Goal: Task Accomplishment & Management: Use online tool/utility

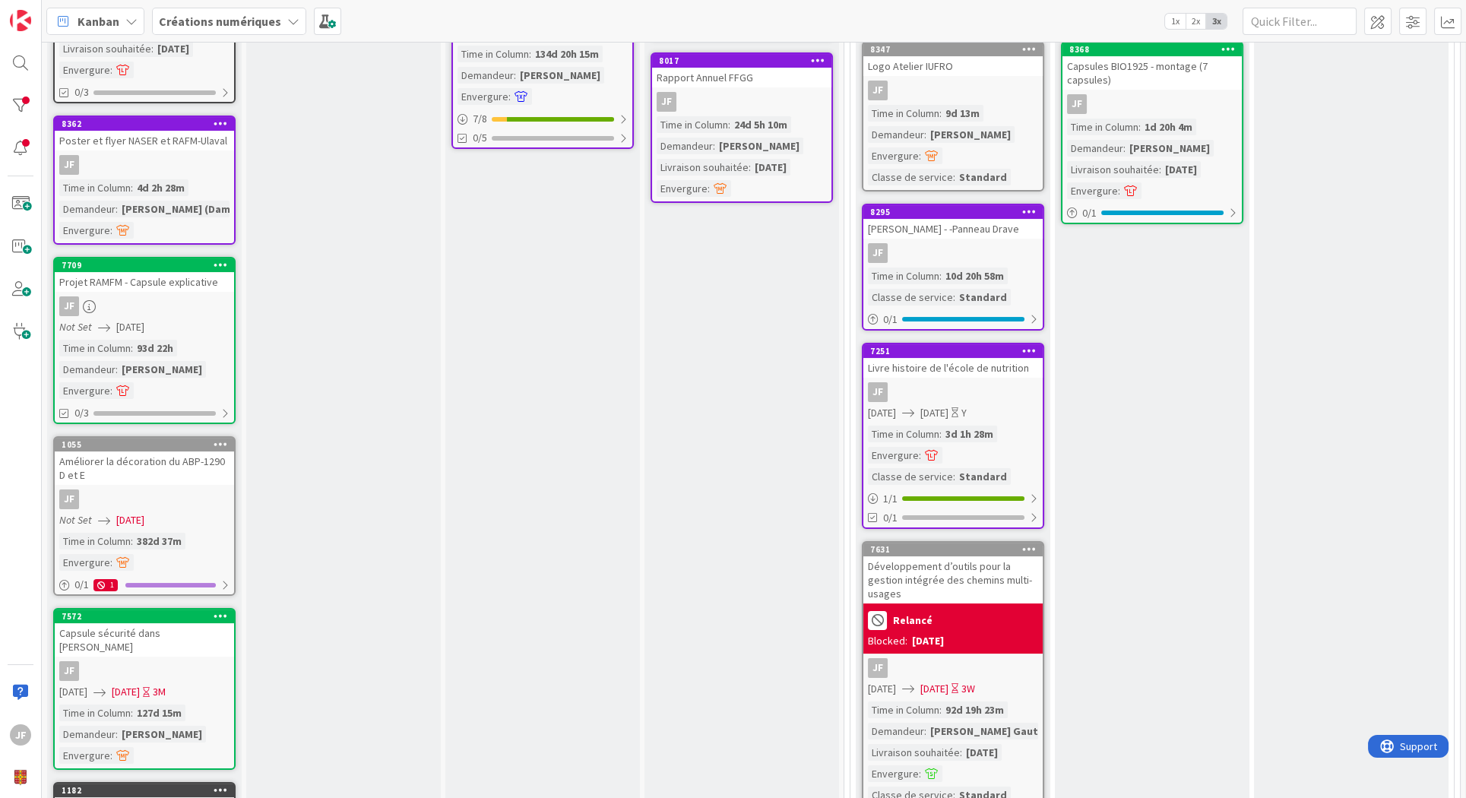
scroll to position [675, 0]
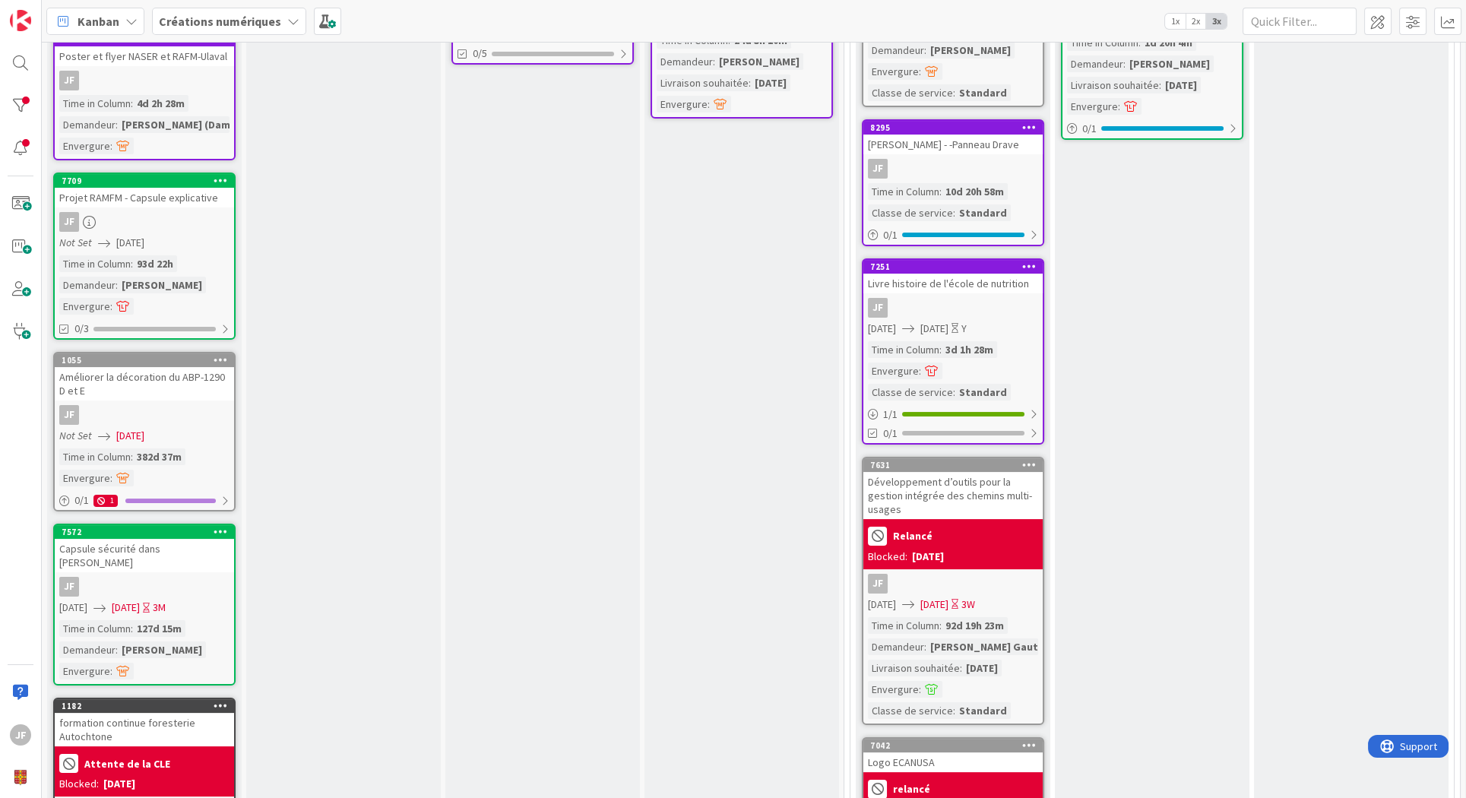
click at [996, 535] on div "Relancé" at bounding box center [953, 536] width 170 height 25
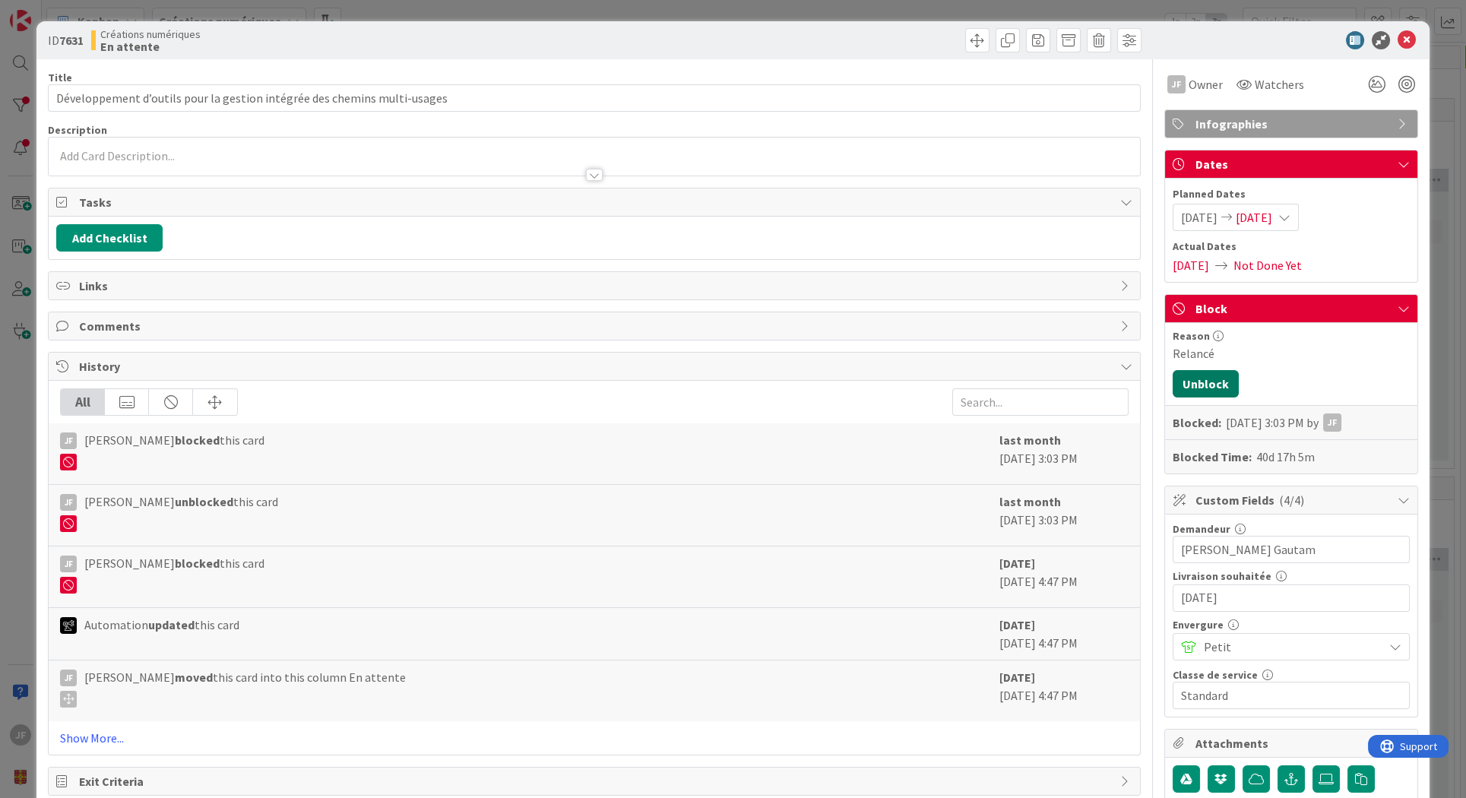
click at [1185, 382] on button "Unblock" at bounding box center [1206, 383] width 66 height 27
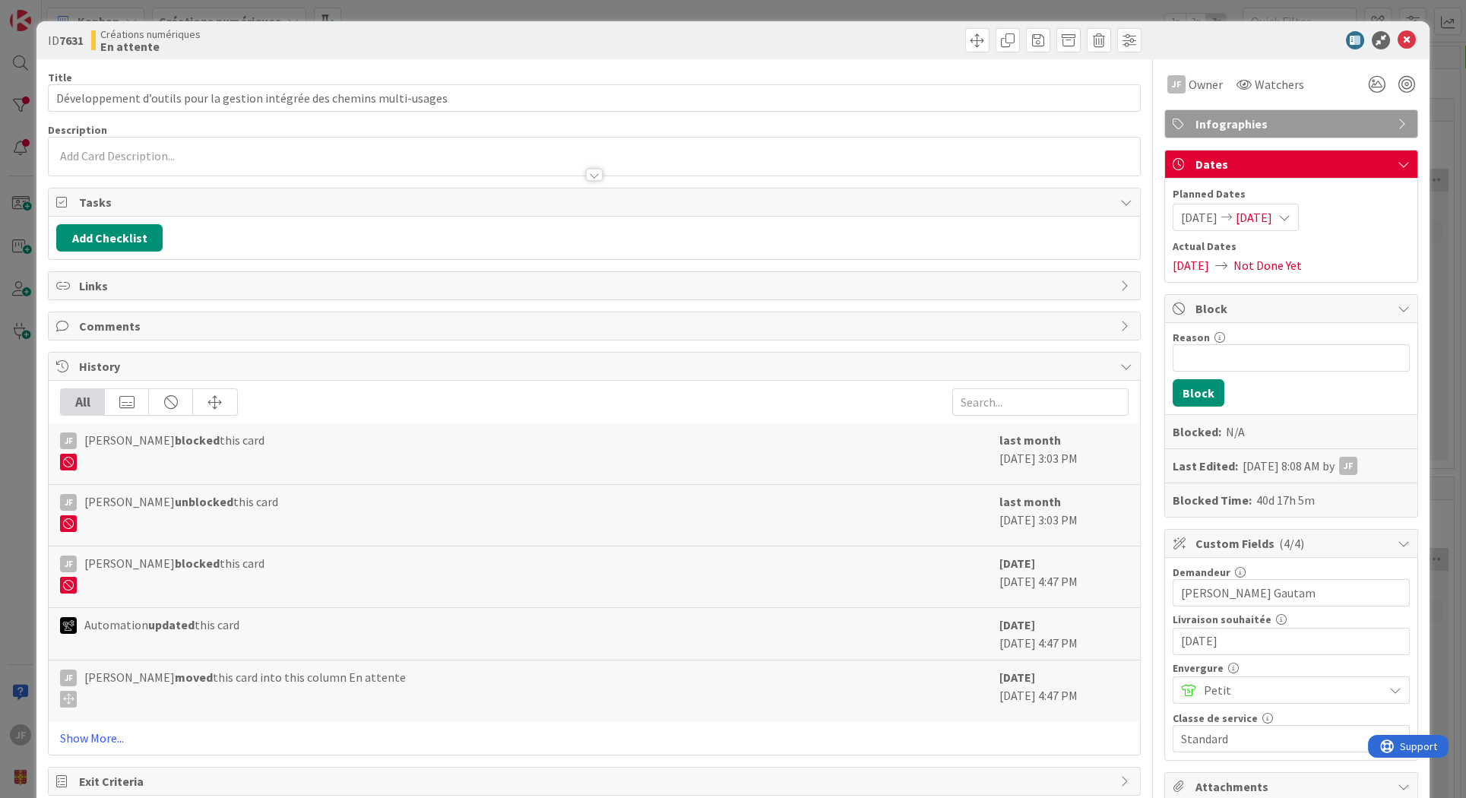
click at [1291, 211] on icon at bounding box center [1285, 217] width 12 height 12
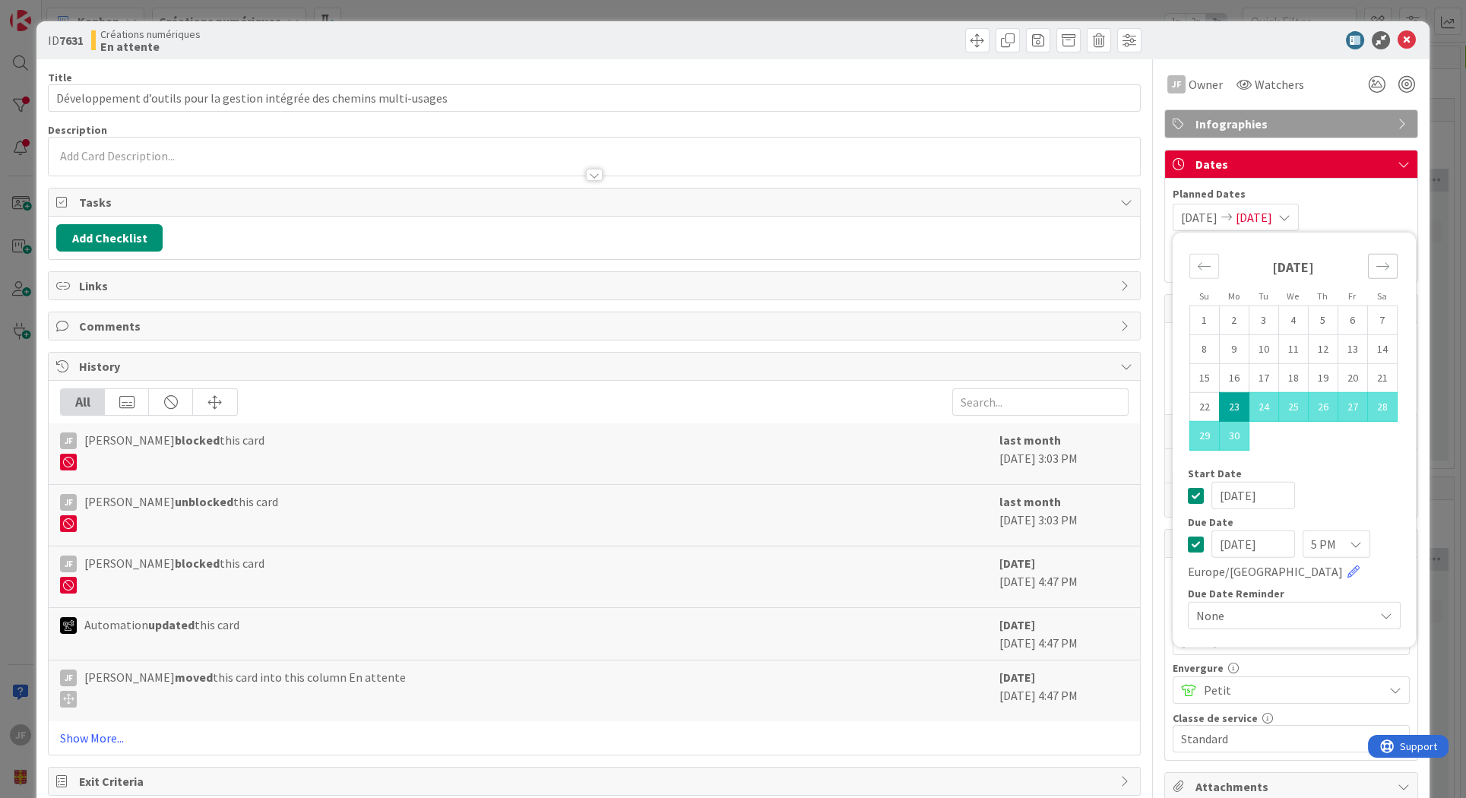
click at [1376, 261] on icon "Move forward to switch to the next month." at bounding box center [1383, 266] width 14 height 14
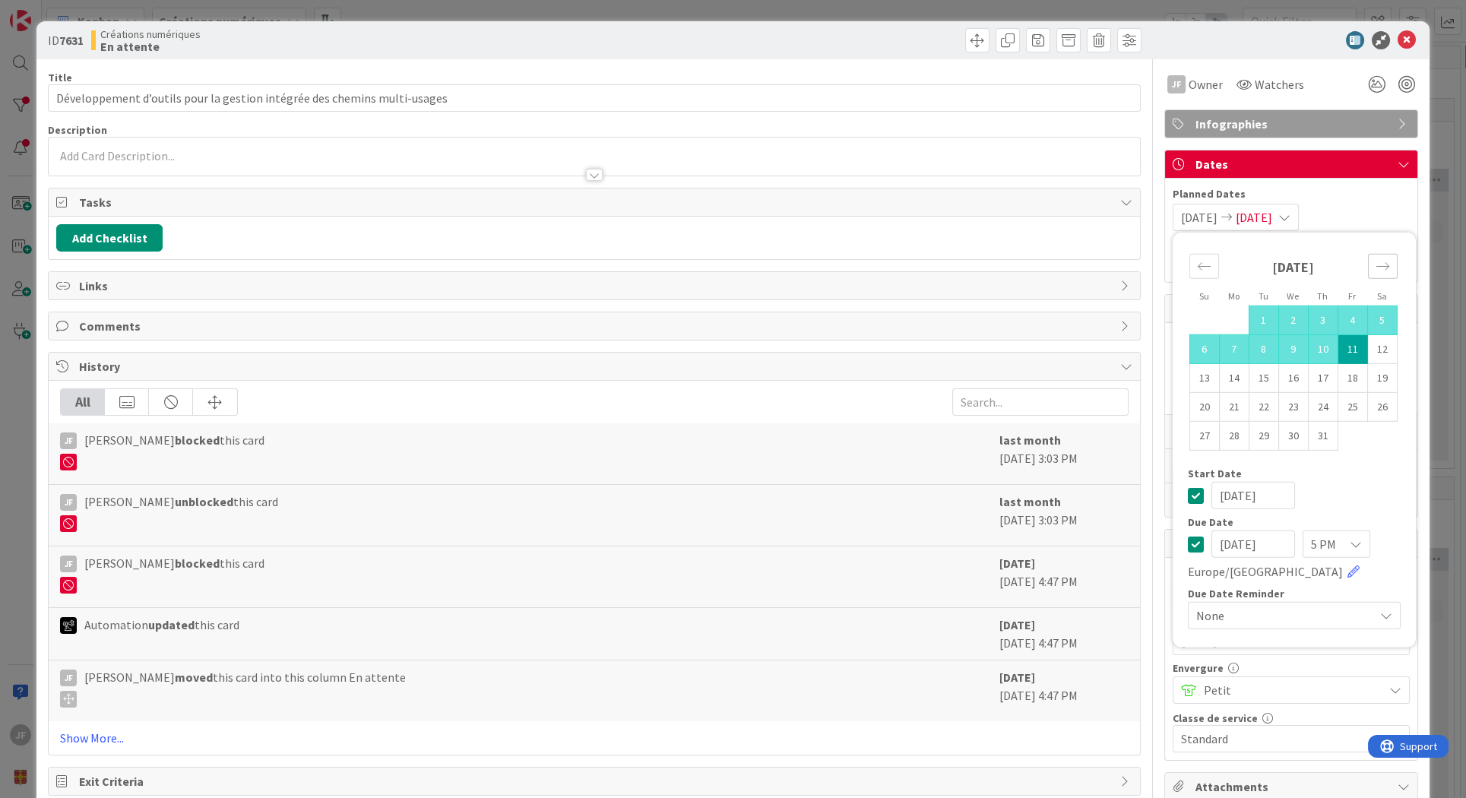
click at [1376, 261] on icon "Move forward to switch to the next month." at bounding box center [1383, 266] width 14 height 14
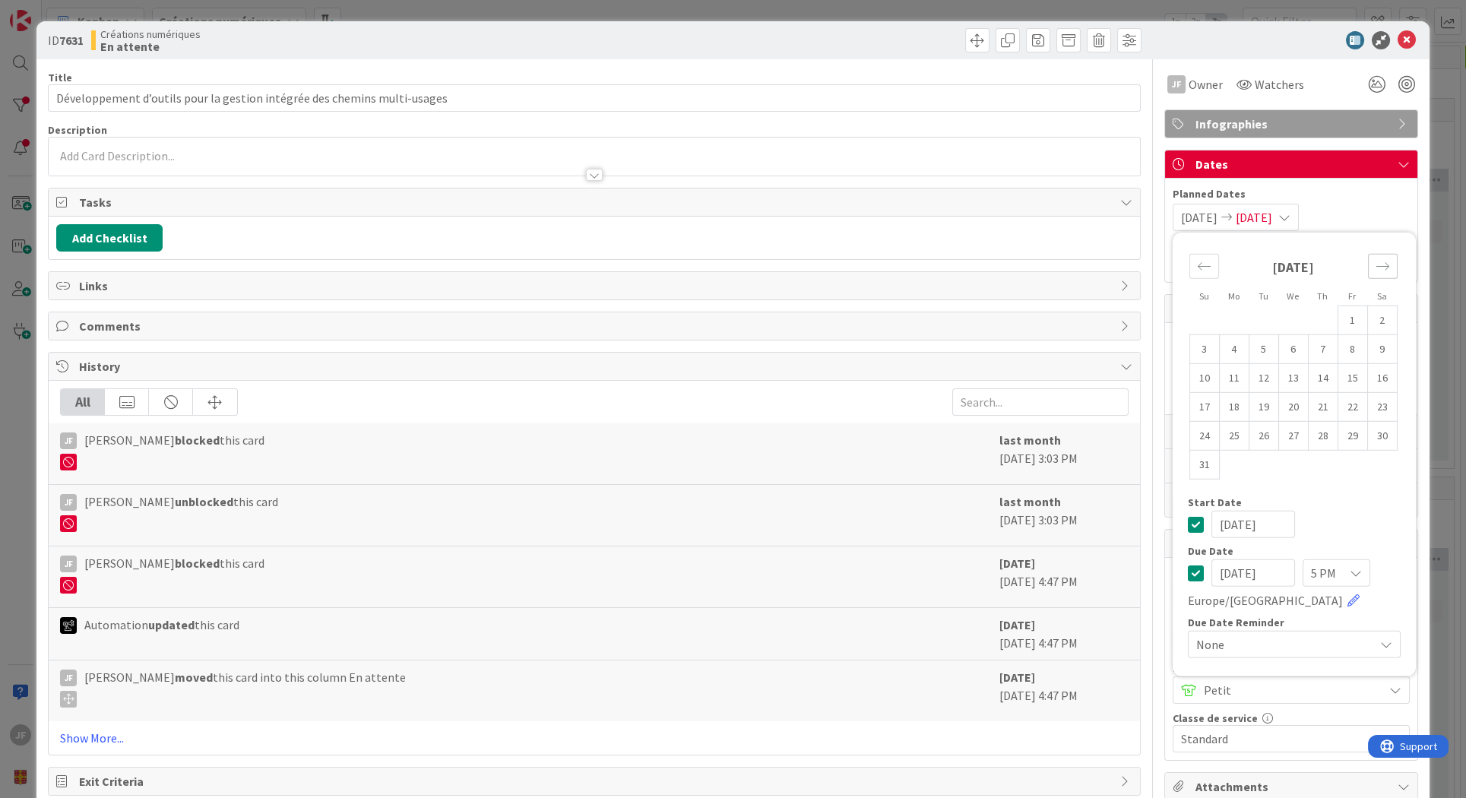
click at [1376, 261] on icon "Move forward to switch to the next month." at bounding box center [1383, 266] width 14 height 14
click at [1338, 440] on td "31" at bounding box center [1353, 435] width 30 height 29
type input "[DATE]"
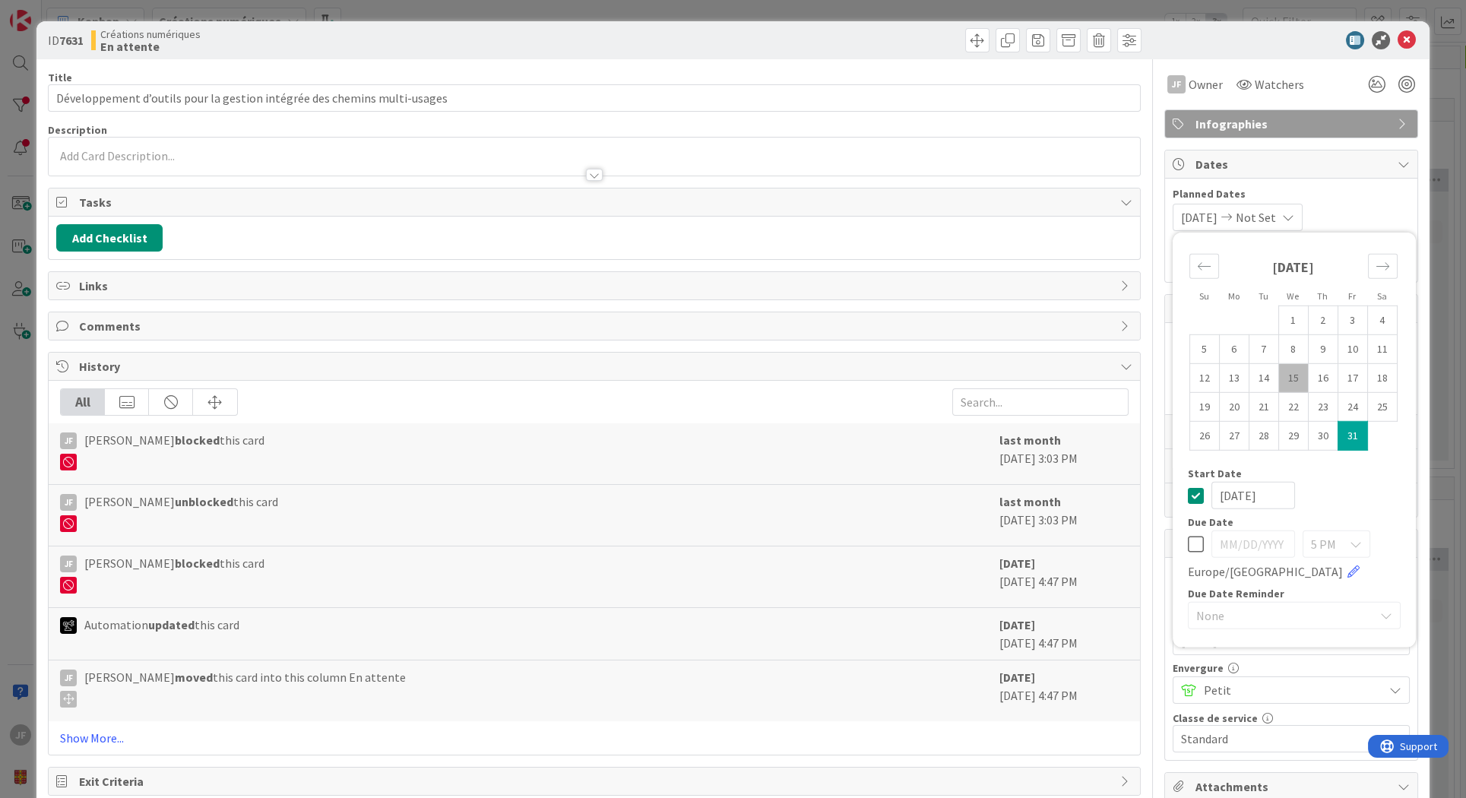
click at [1266, 211] on span "Not Set" at bounding box center [1256, 217] width 40 height 18
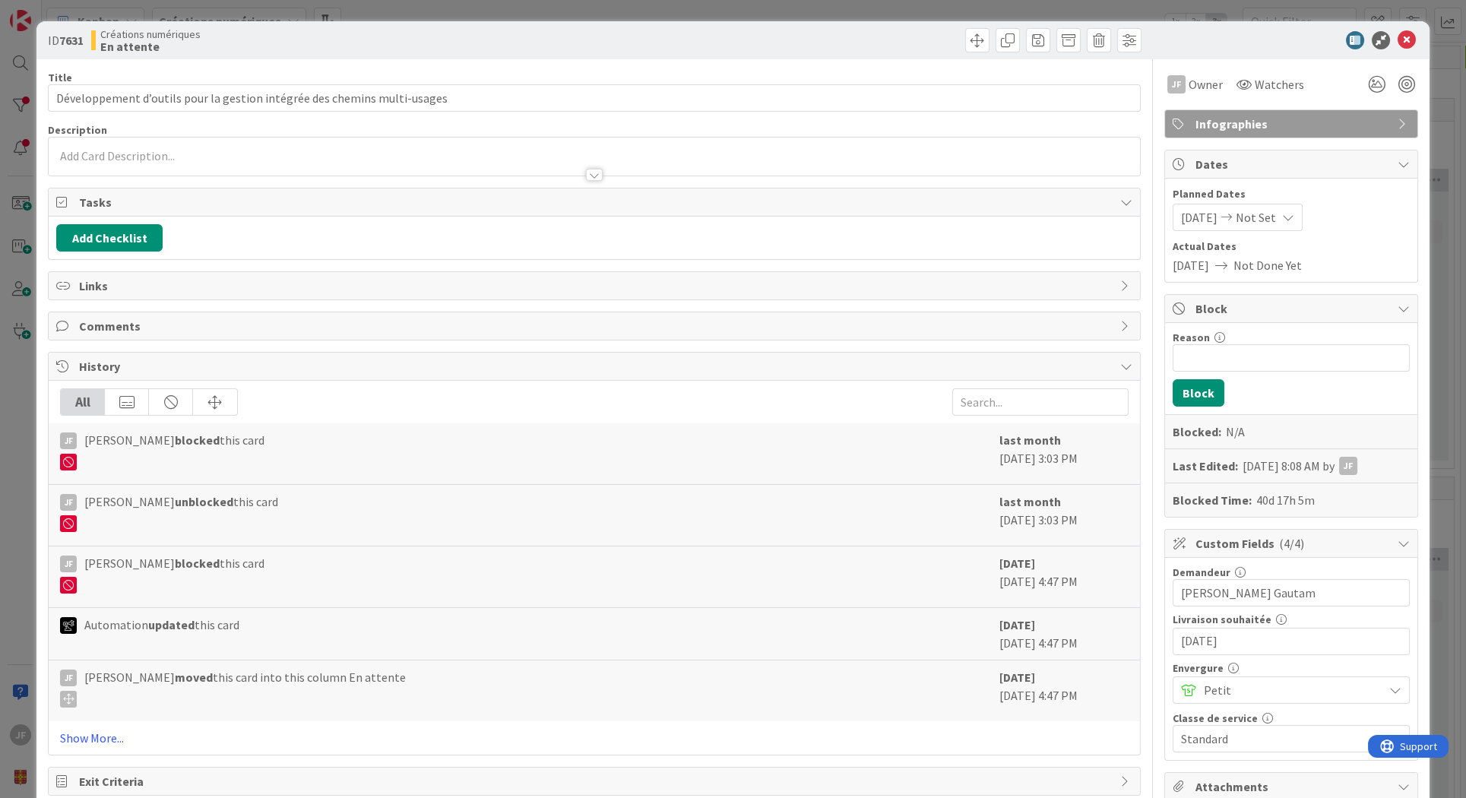
click at [1267, 212] on span "Not Set" at bounding box center [1256, 217] width 40 height 18
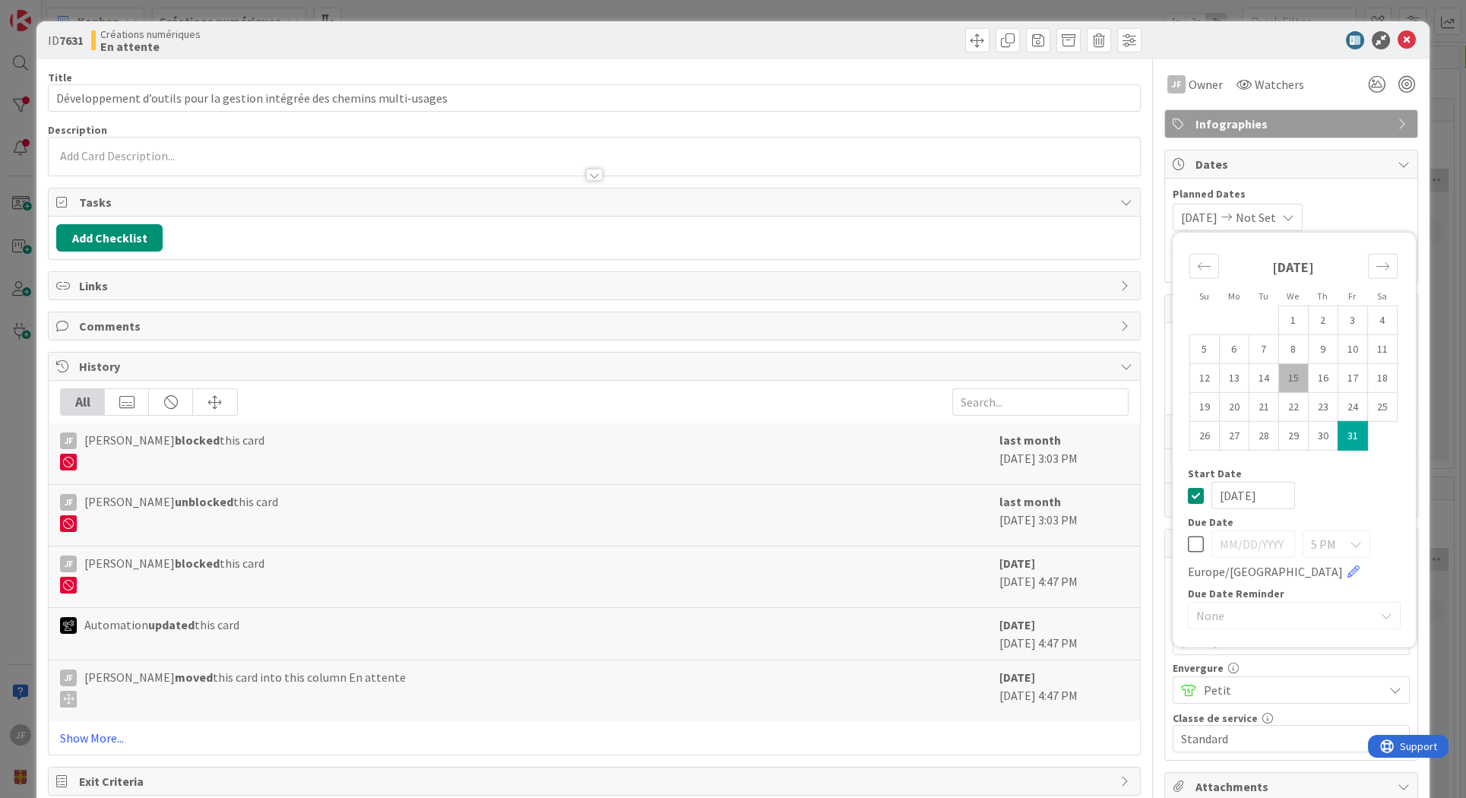
click at [1199, 214] on span "[DATE]" at bounding box center [1199, 217] width 36 height 18
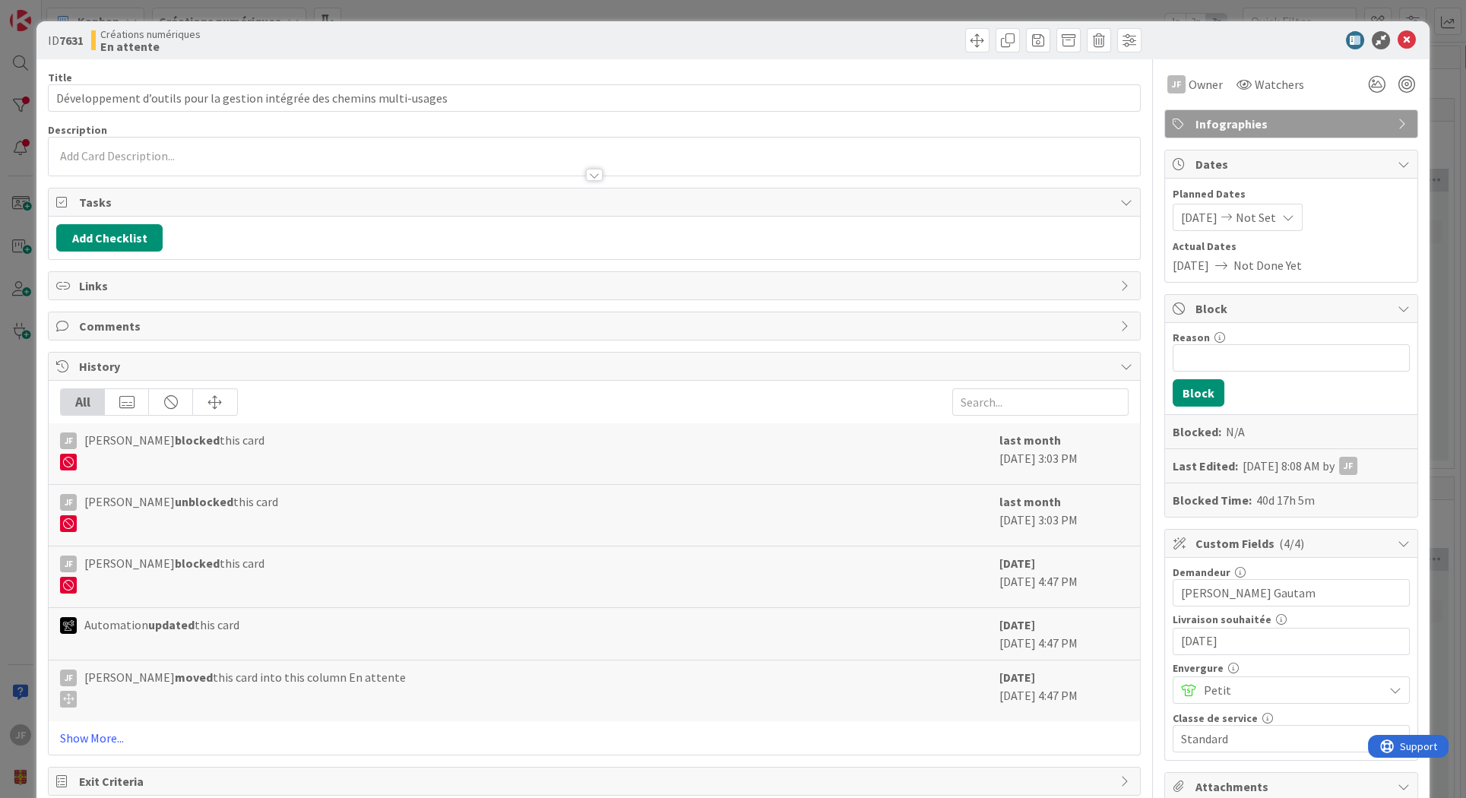
click at [1194, 216] on span "[DATE]" at bounding box center [1199, 217] width 36 height 18
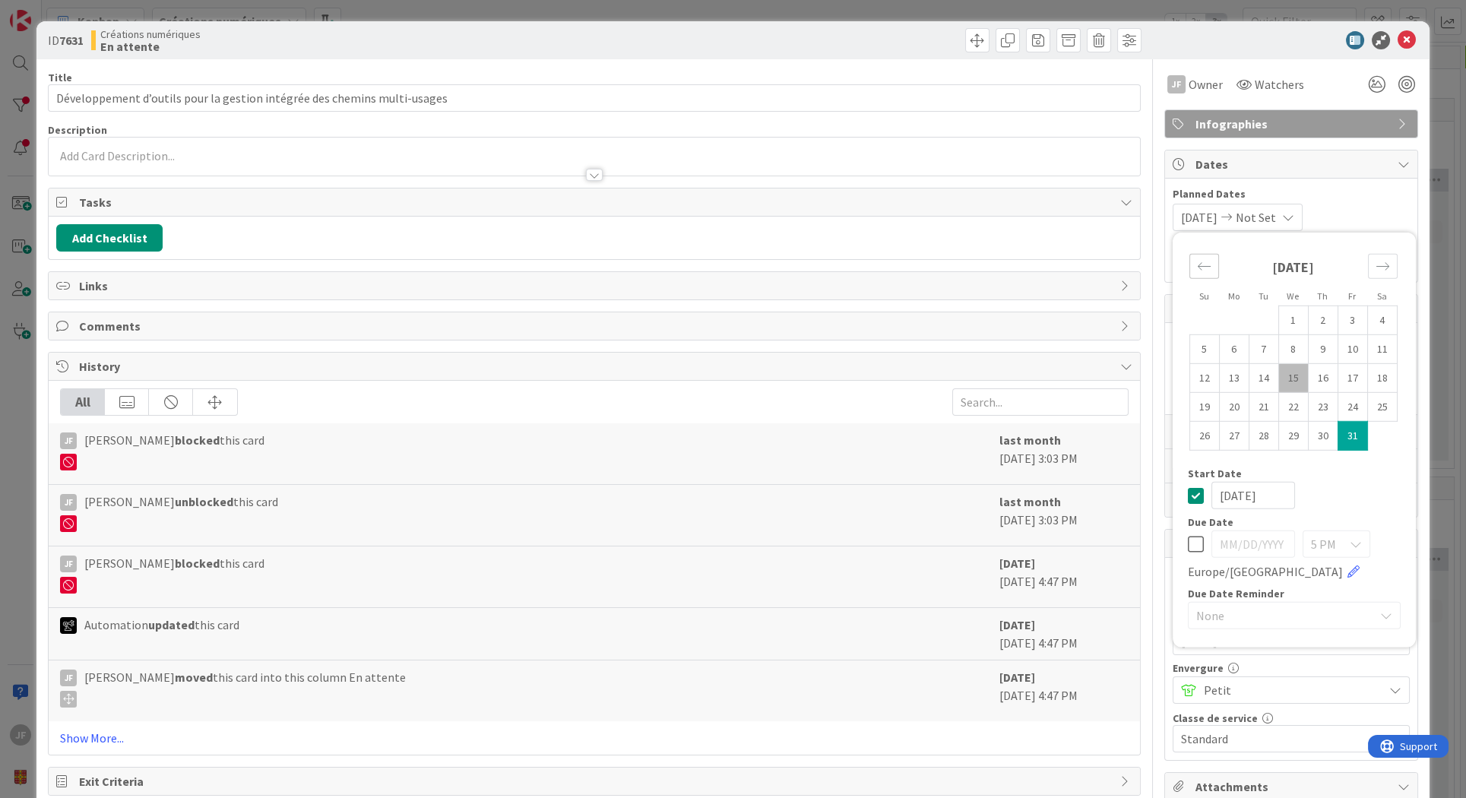
click at [1197, 268] on icon "Move backward to switch to the previous month." at bounding box center [1204, 266] width 14 height 14
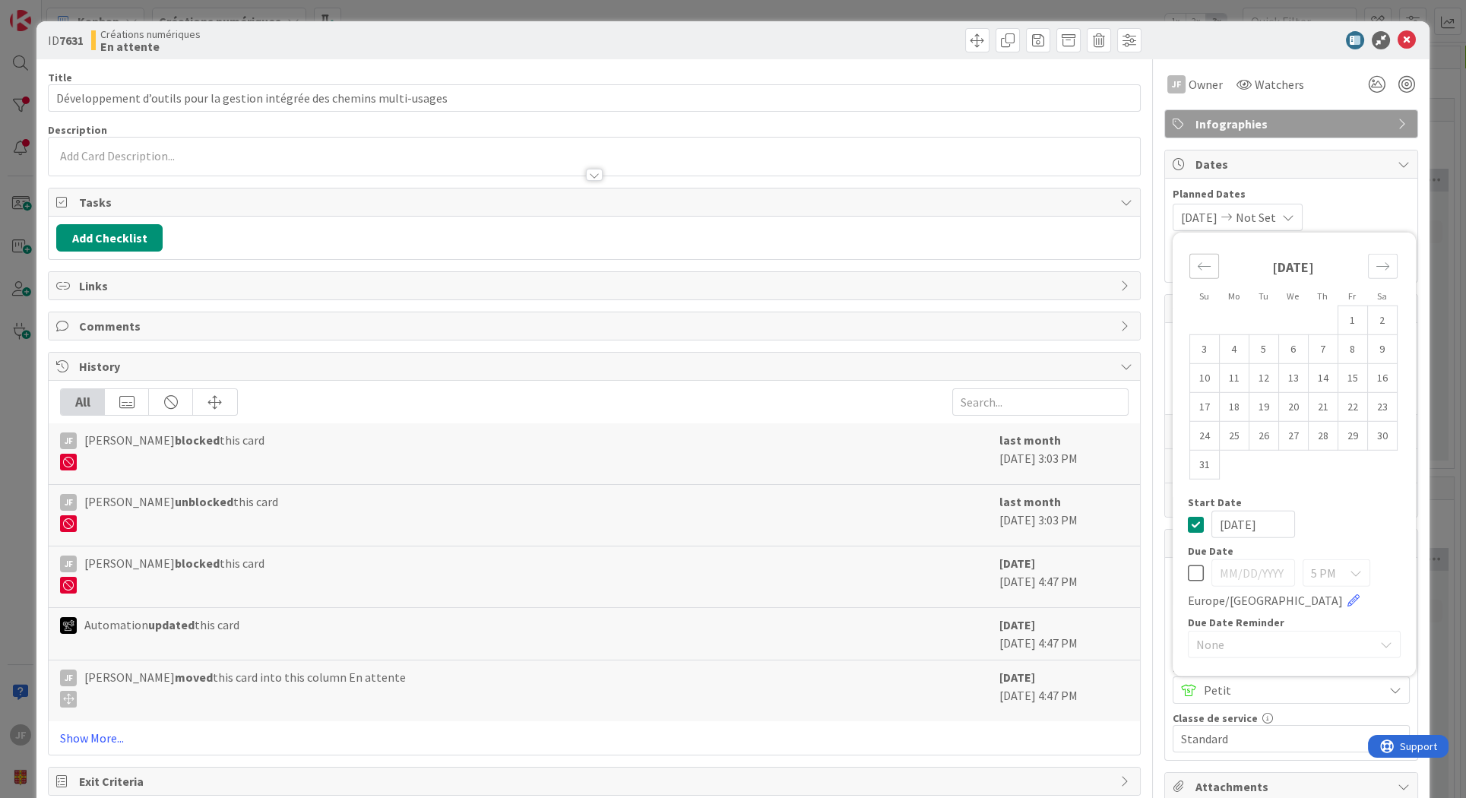
click at [1197, 265] on icon "Move backward to switch to the previous month." at bounding box center [1204, 266] width 14 height 14
click at [1342, 431] on td "30" at bounding box center [1353, 435] width 30 height 29
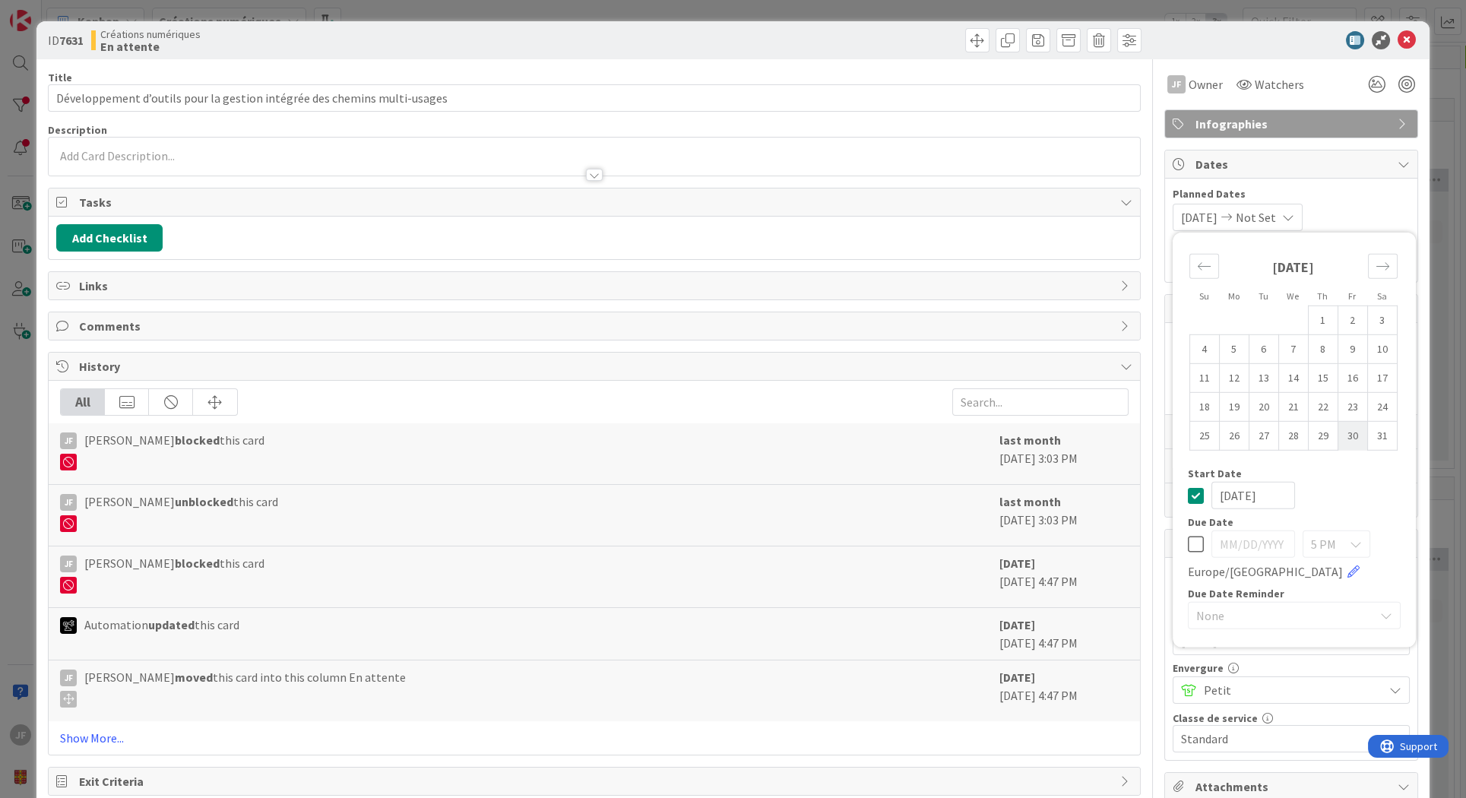
type input "05/30/2025"
click at [1262, 217] on span "Not Set" at bounding box center [1256, 217] width 40 height 18
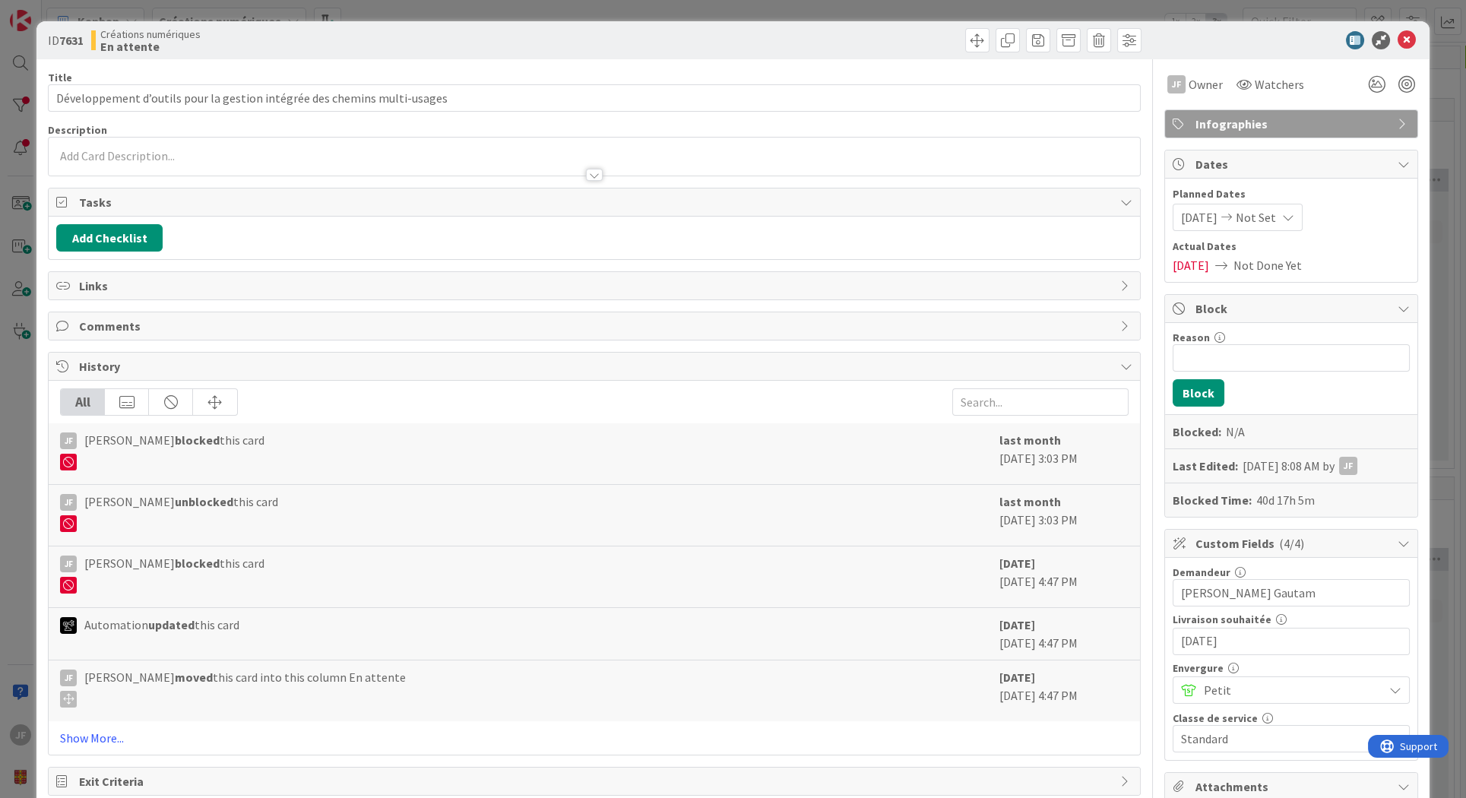
click at [1262, 217] on span "Not Set" at bounding box center [1256, 217] width 40 height 18
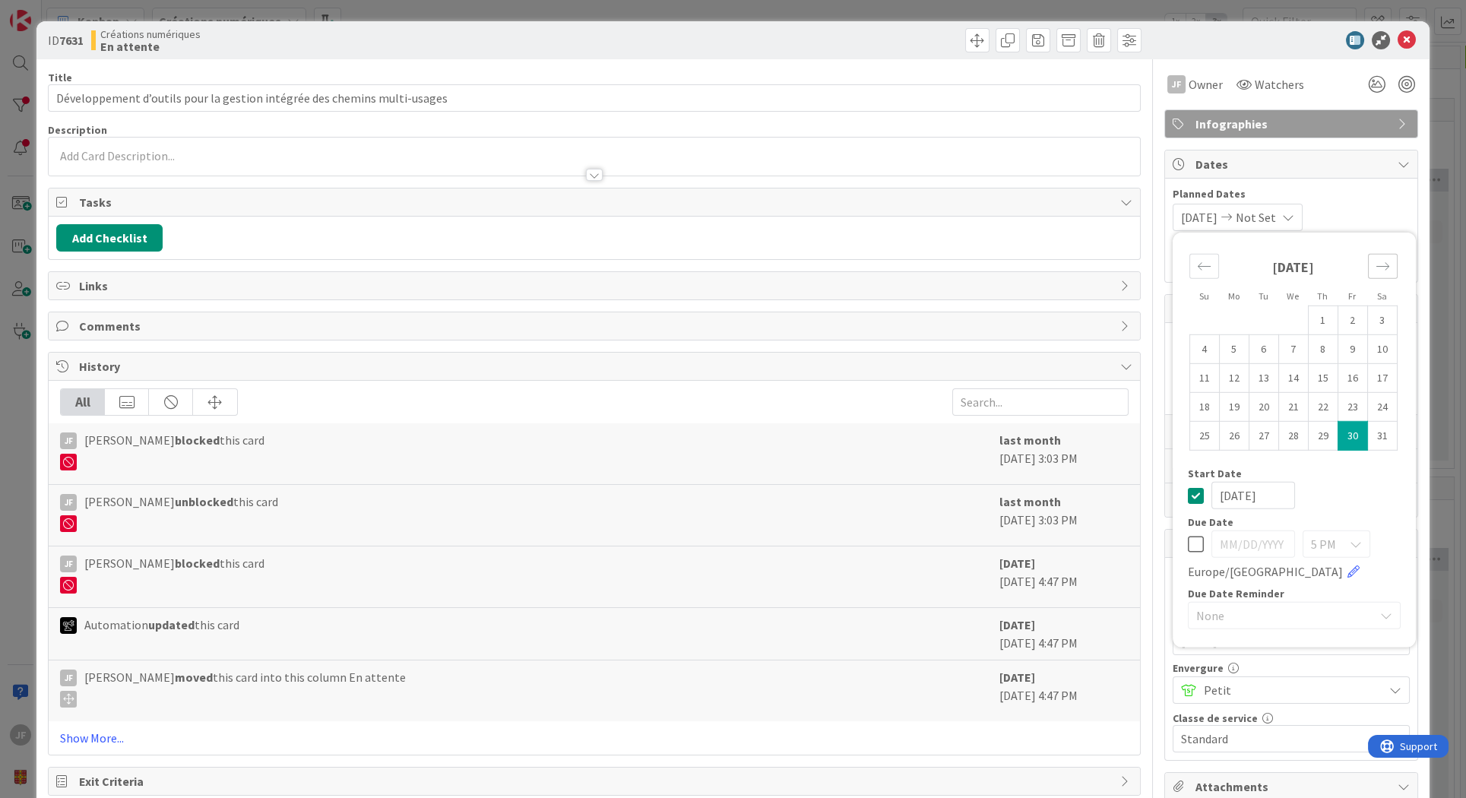
click at [1376, 266] on icon "Move forward to switch to the next month." at bounding box center [1383, 266] width 14 height 14
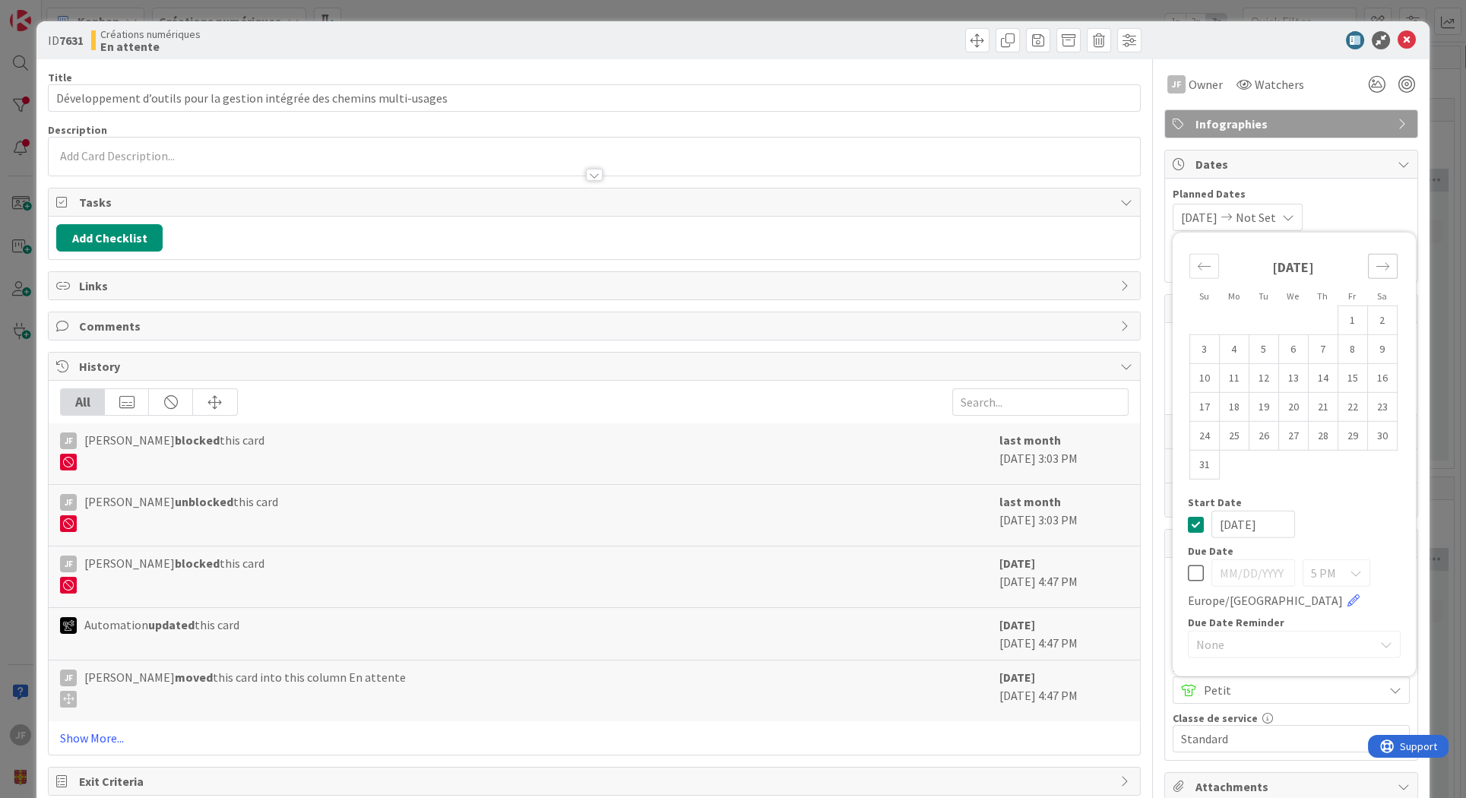
click at [1376, 266] on icon "Move forward to switch to the next month." at bounding box center [1383, 266] width 14 height 14
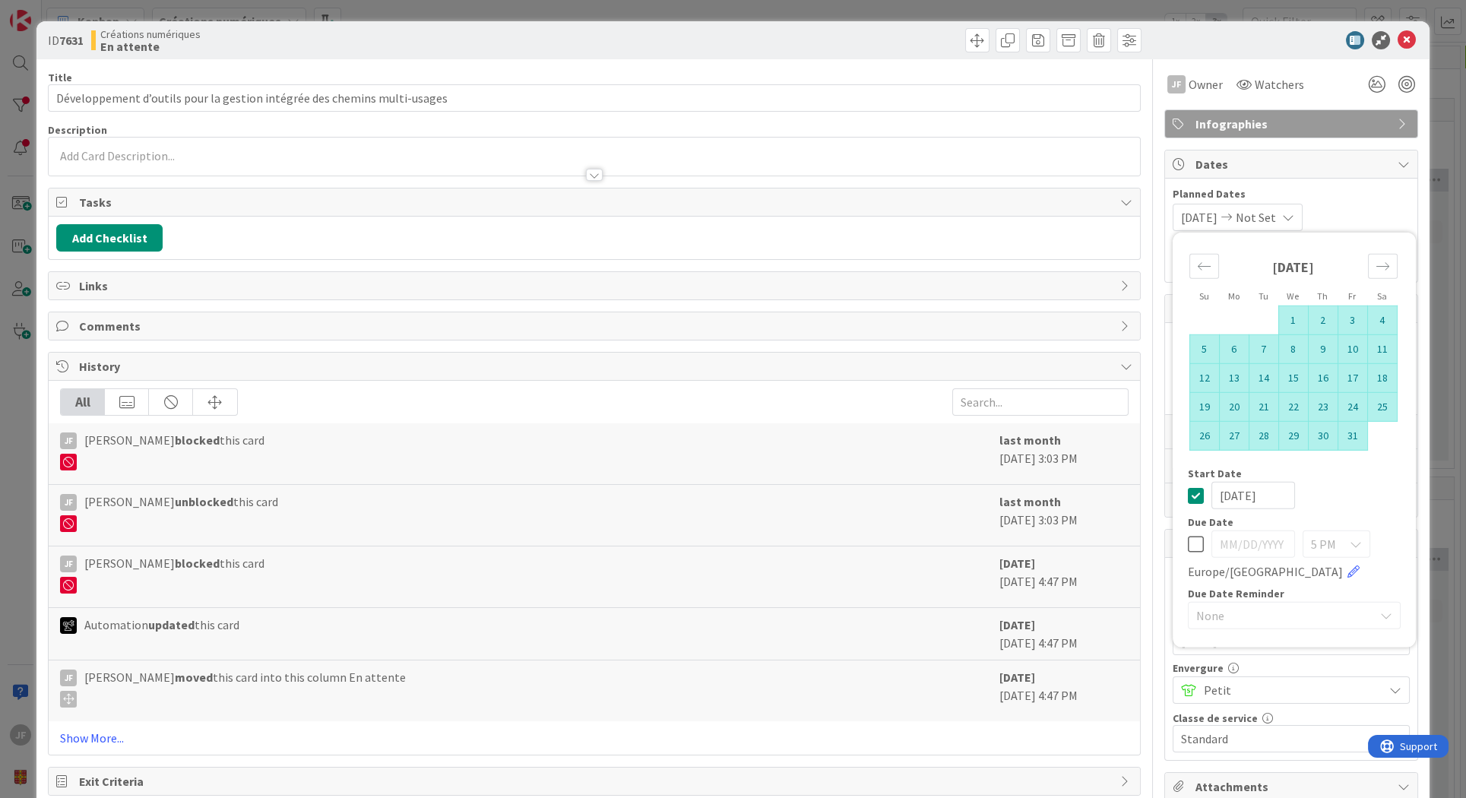
click at [1339, 430] on td "31" at bounding box center [1353, 435] width 30 height 29
type input "[DATE]"
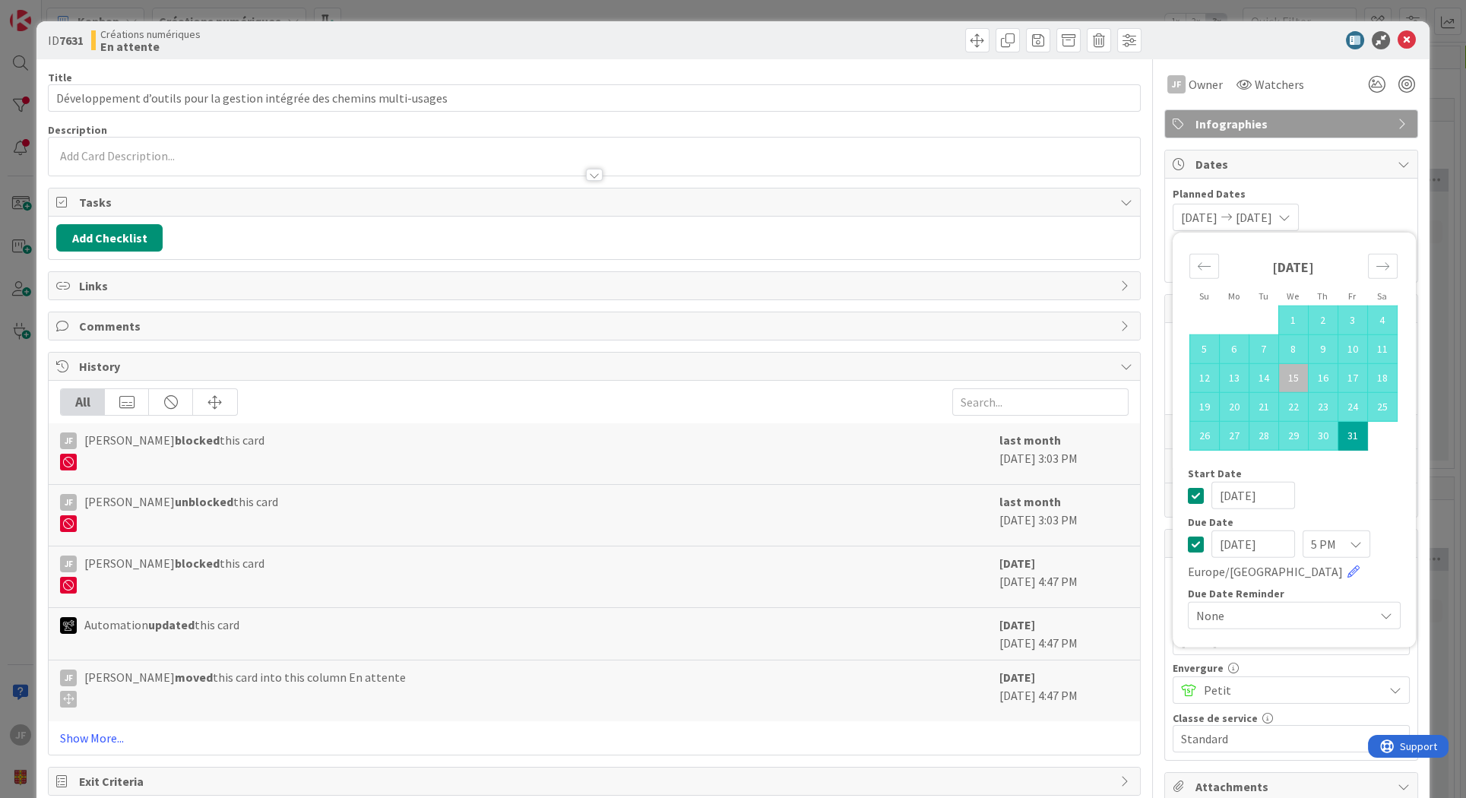
click at [1355, 160] on span "Dates" at bounding box center [1293, 164] width 195 height 18
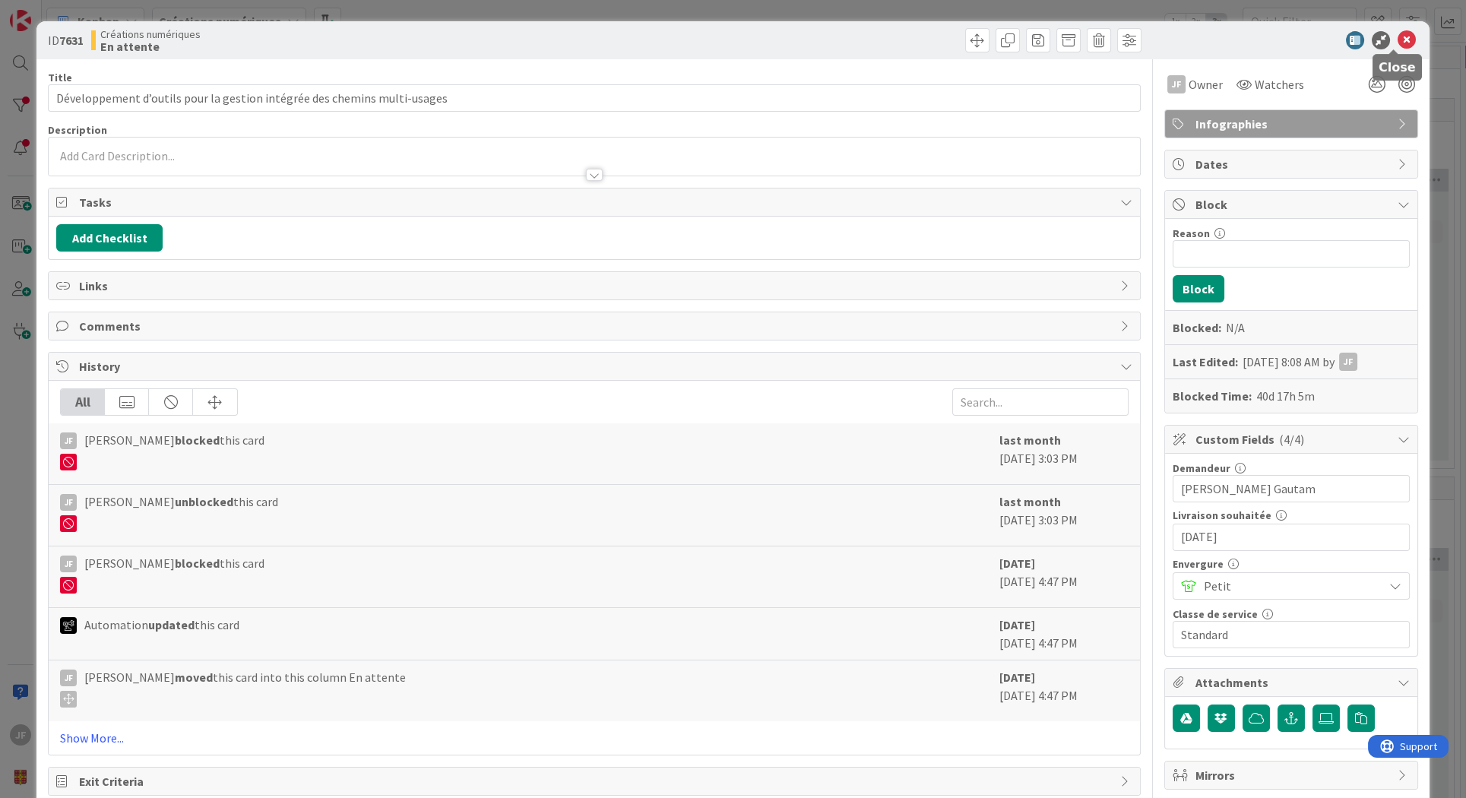
click at [1398, 40] on icon at bounding box center [1407, 40] width 18 height 18
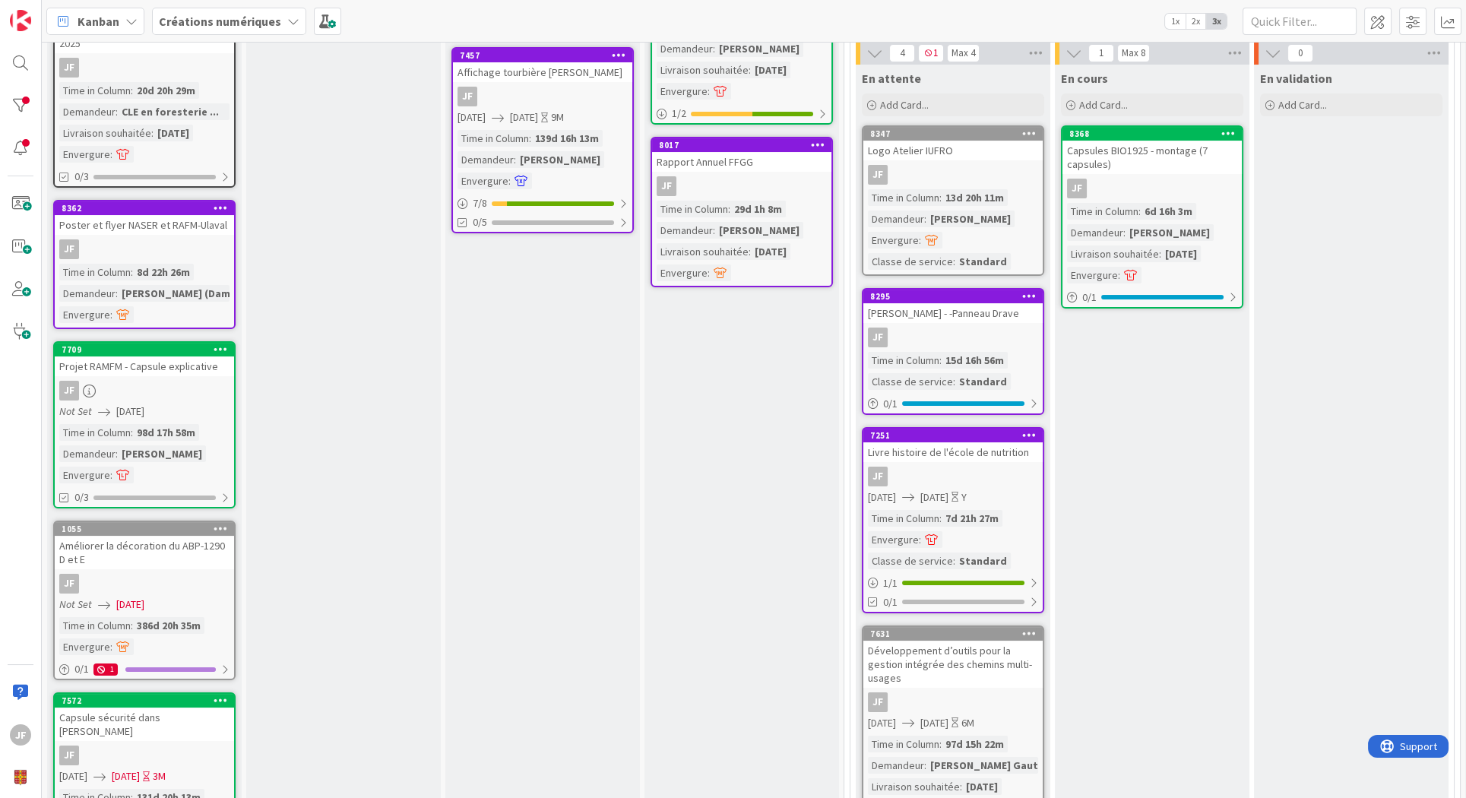
scroll to position [591, 0]
